Goal: Task Accomplishment & Management: Use online tool/utility

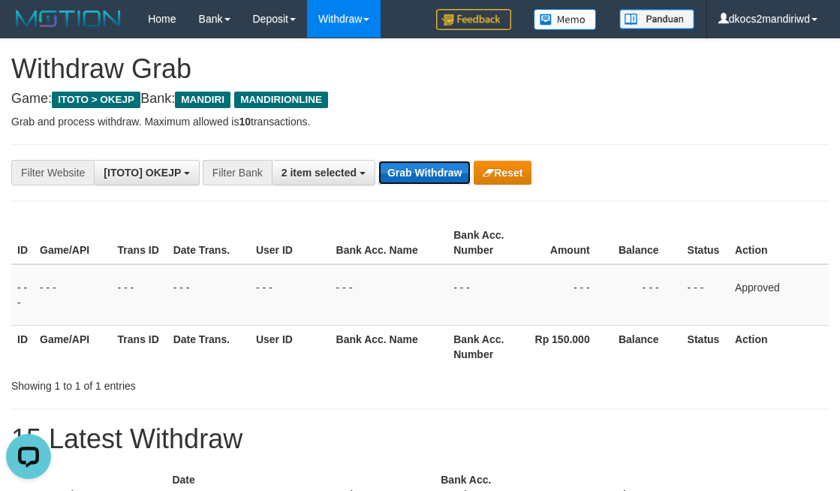
click at [419, 176] on button "Grab Withdraw" at bounding box center [424, 173] width 92 height 24
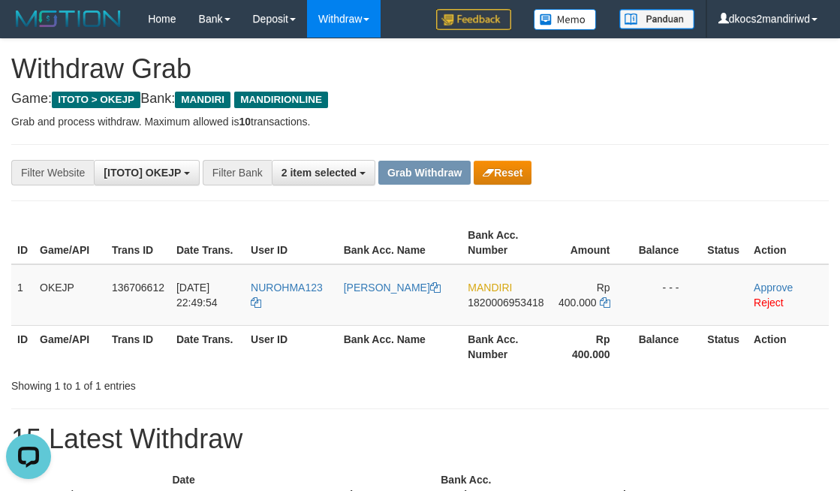
drag, startPoint x: 662, startPoint y: 128, endPoint x: 652, endPoint y: 113, distance: 19.0
click at [662, 128] on p "Grab and process withdraw. Maximum allowed is 10 transactions." at bounding box center [420, 121] width 818 height 15
click at [316, 303] on td "NUROHMA123" at bounding box center [291, 295] width 93 height 62
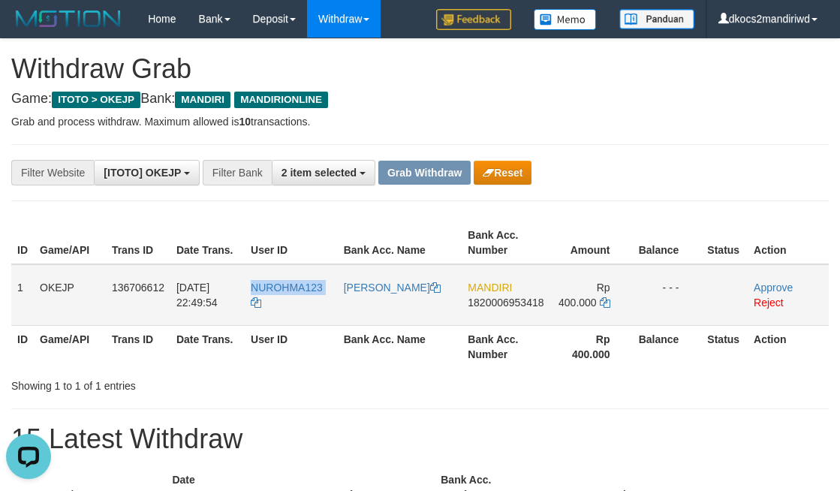
copy tr "NUROHMA123"
drag, startPoint x: 369, startPoint y: 289, endPoint x: 363, endPoint y: 280, distance: 11.3
click at [369, 289] on link "SITI NUROHMAH" at bounding box center [392, 288] width 97 height 12
copy tr "NUROHMA123"
click at [770, 287] on link "Approve" at bounding box center [773, 288] width 39 height 12
